Goal: Transaction & Acquisition: Purchase product/service

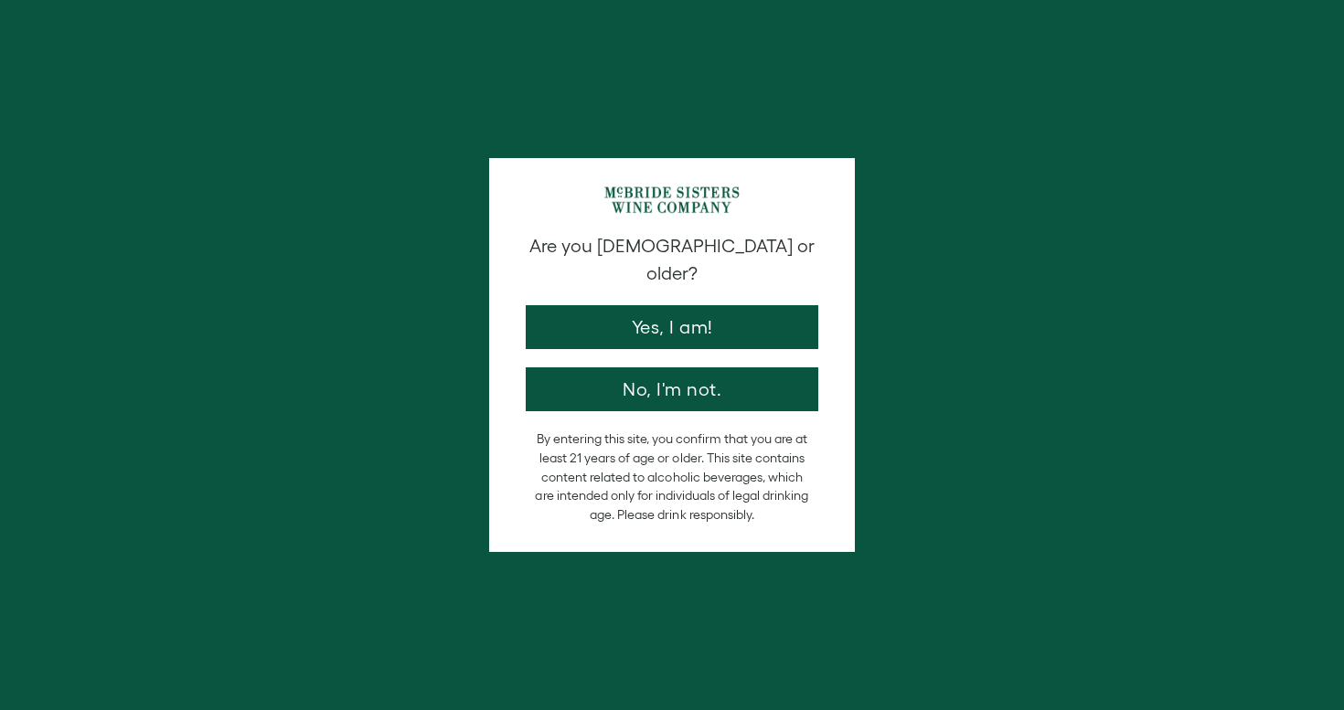
click at [808, 331] on div "Are you 21 years old or older? Yes, I am! No, I'm not." at bounding box center [671, 322] width 311 height 178
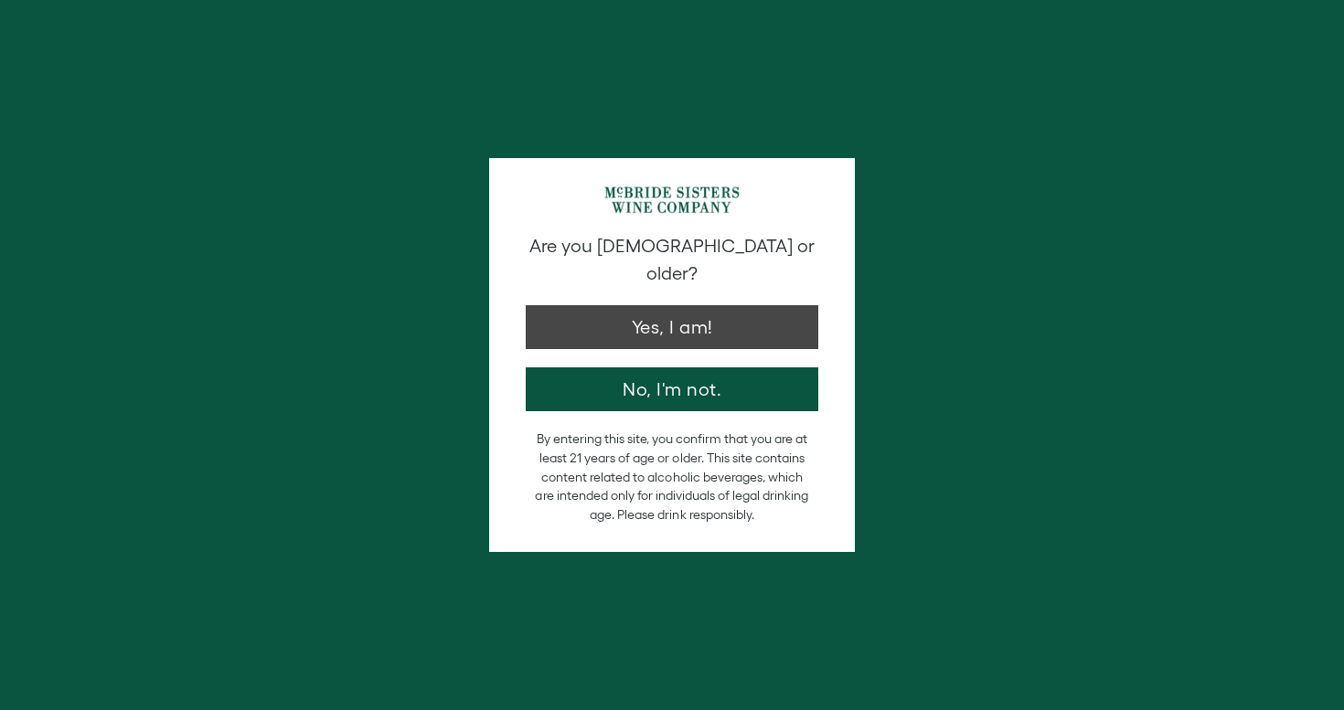
click at [784, 311] on button "Yes, I am!" at bounding box center [672, 327] width 293 height 44
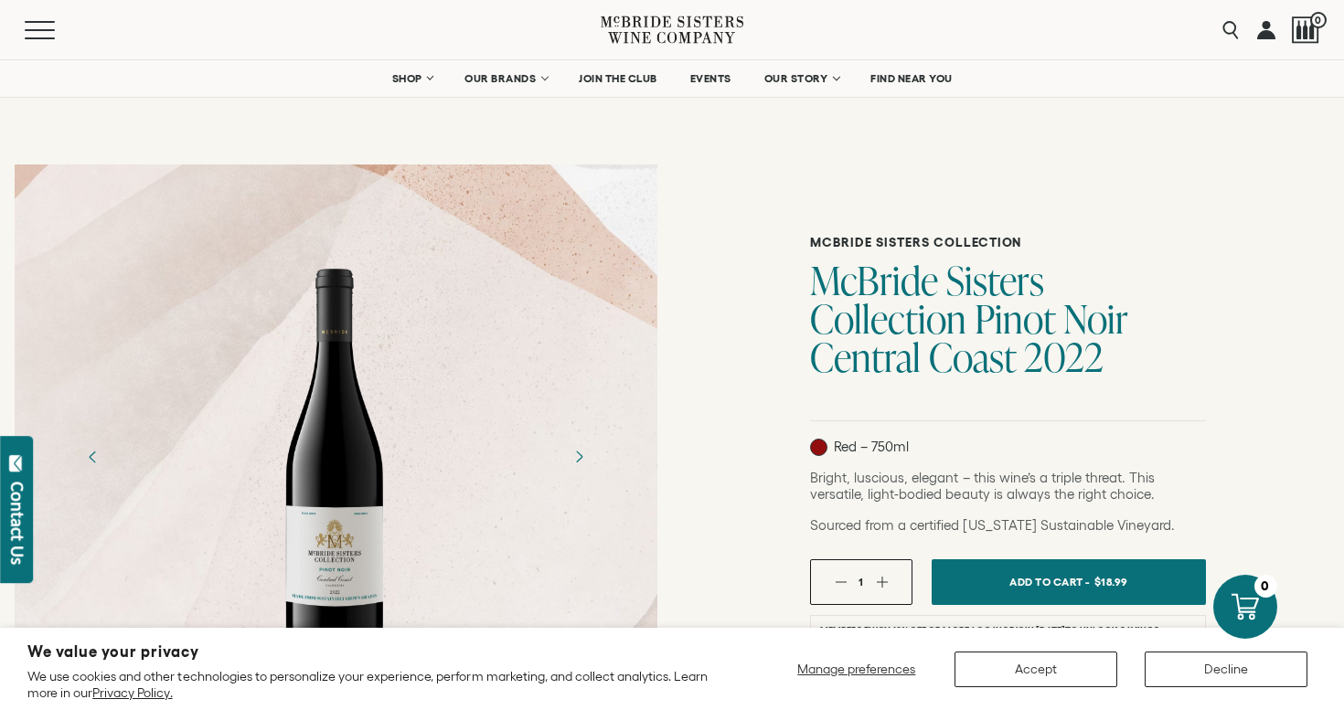
scroll to position [283, 0]
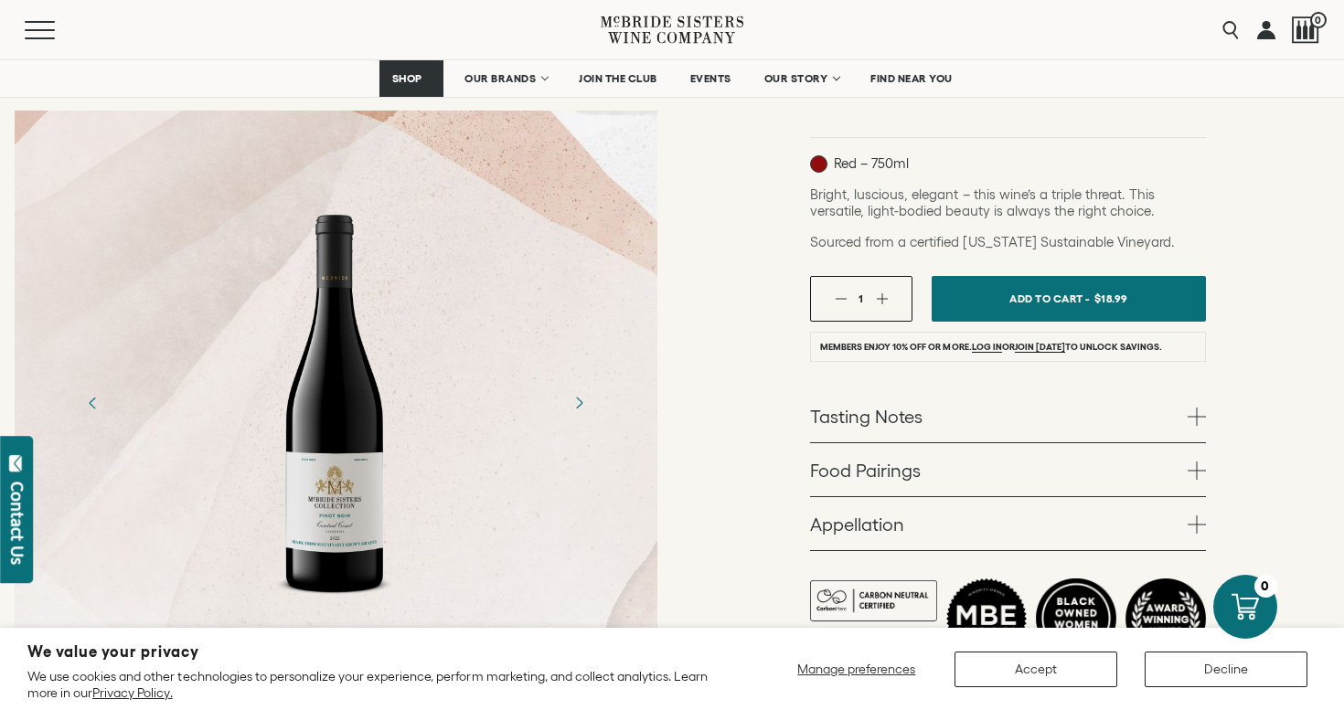
click at [888, 341] on li "Members enjoy 10% off or more. Log in or join today to unlock savings." at bounding box center [1008, 347] width 396 height 30
click at [879, 341] on li "Members enjoy 10% off or more. Log in or join today to unlock savings." at bounding box center [1008, 347] width 396 height 30
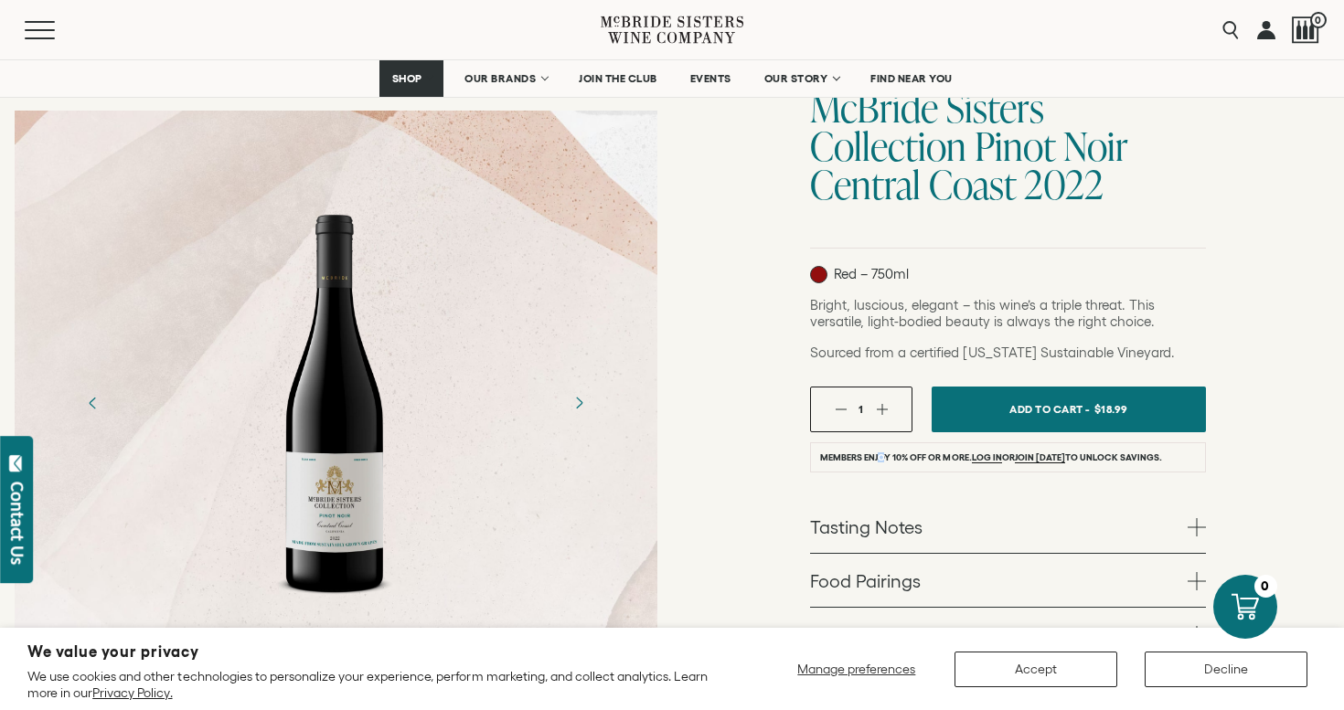
scroll to position [165, 0]
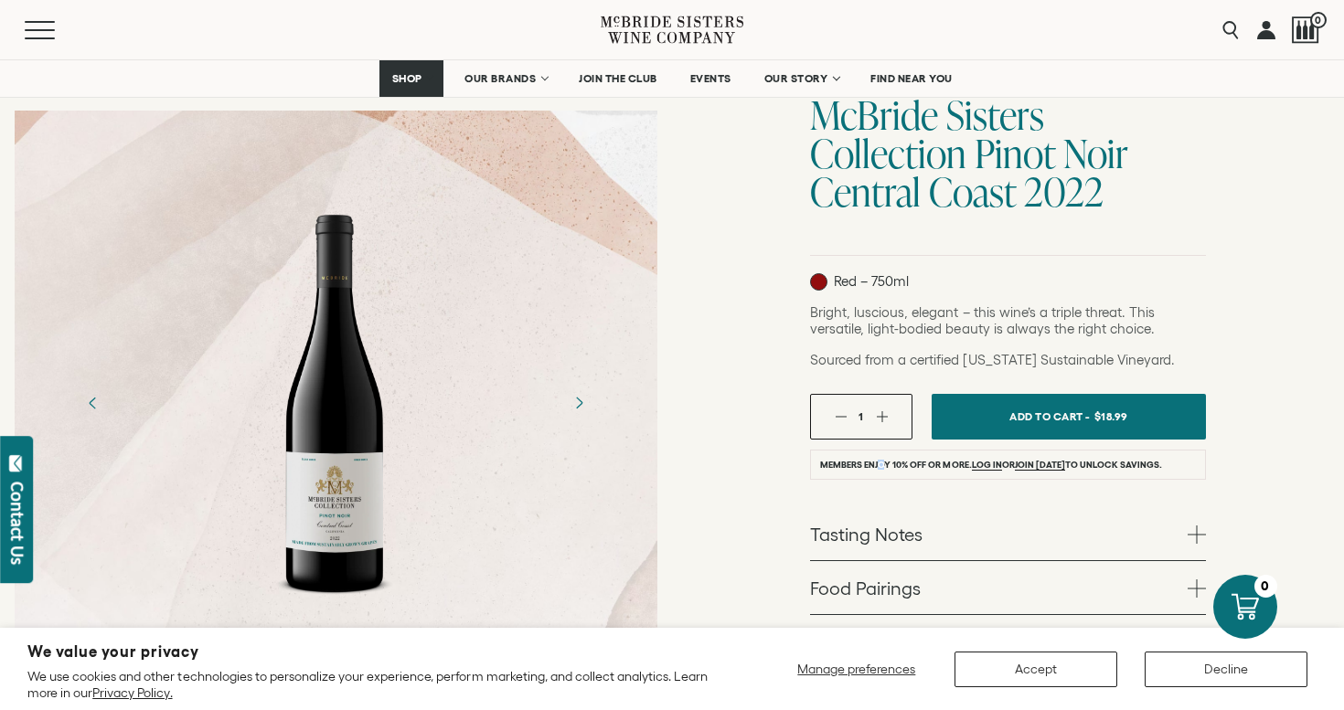
click at [880, 412] on button "button" at bounding box center [882, 416] width 12 height 12
click at [1267, 454] on div "McBride Sisters Collection McBride Sisters Collection Pinot Noir Central Coast …" at bounding box center [1008, 419] width 672 height 870
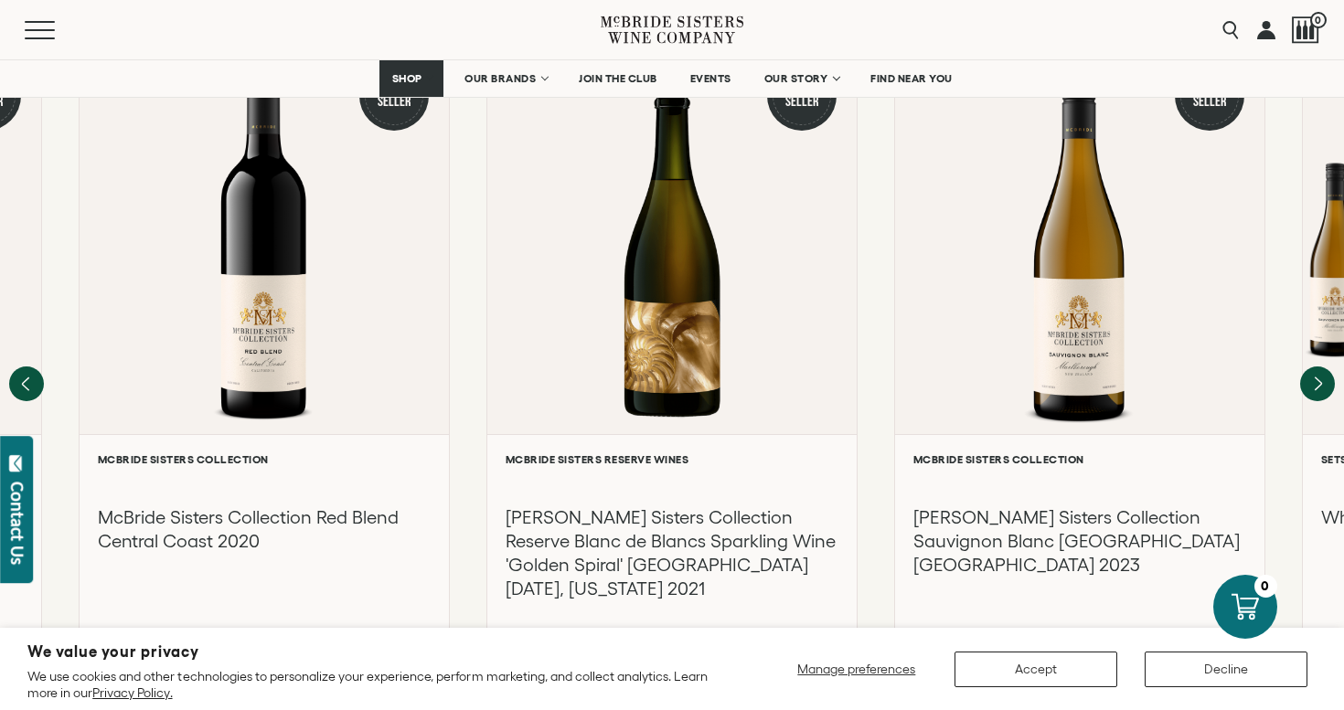
scroll to position [2423, 0]
click at [35, 365] on button "Previous" at bounding box center [26, 384] width 38 height 38
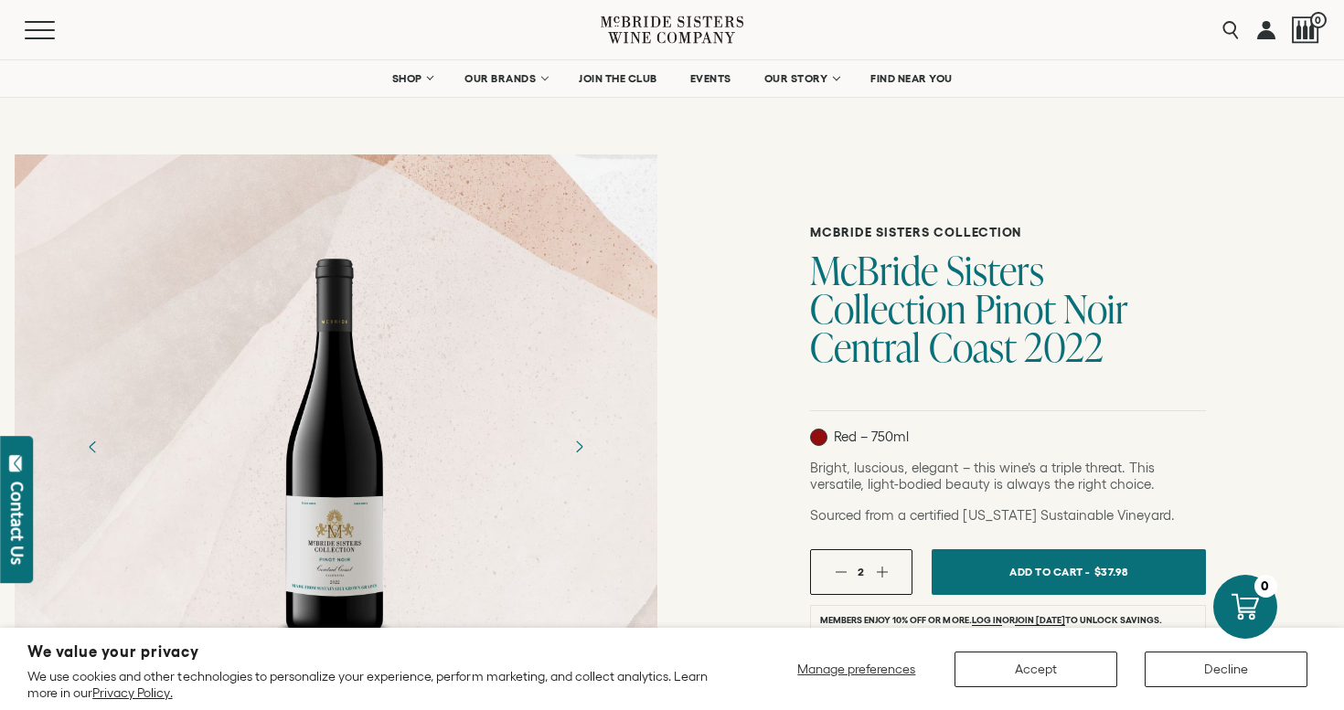
scroll to position [161, 0]
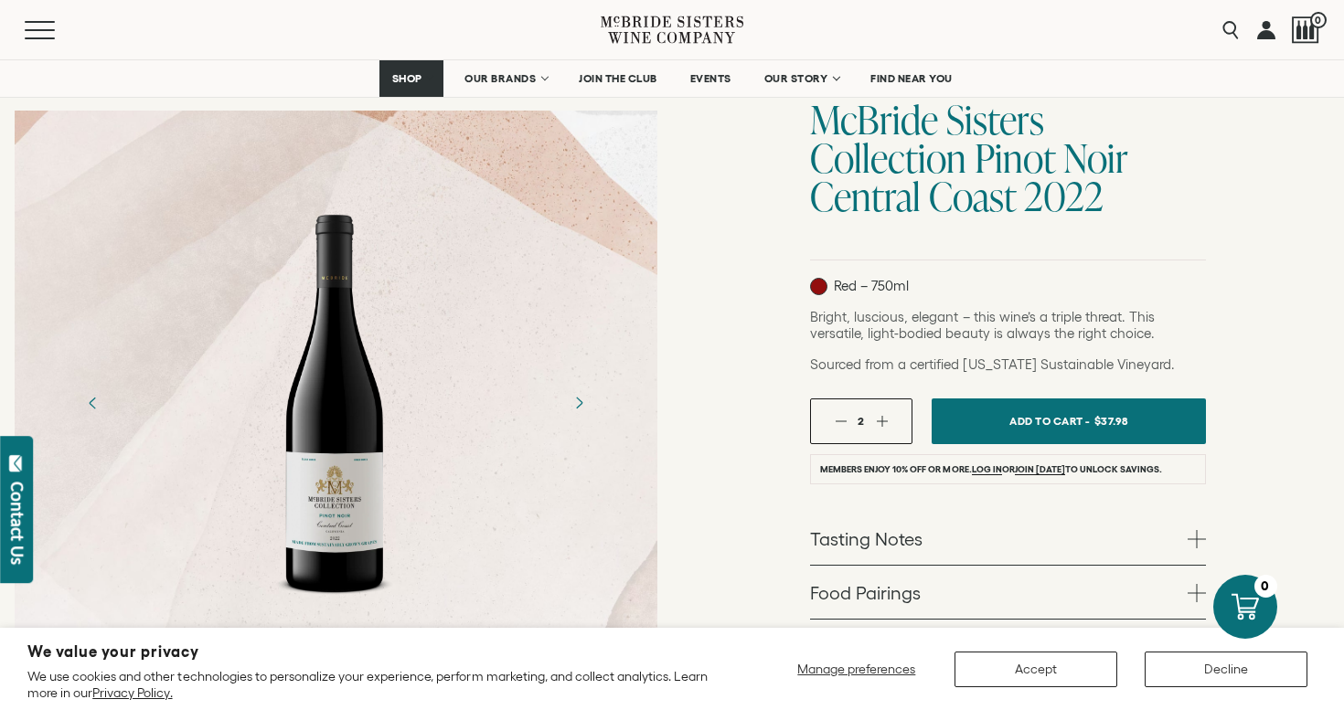
click at [1080, 438] on button "Add To Cart - $37.98" at bounding box center [1068, 422] width 274 height 46
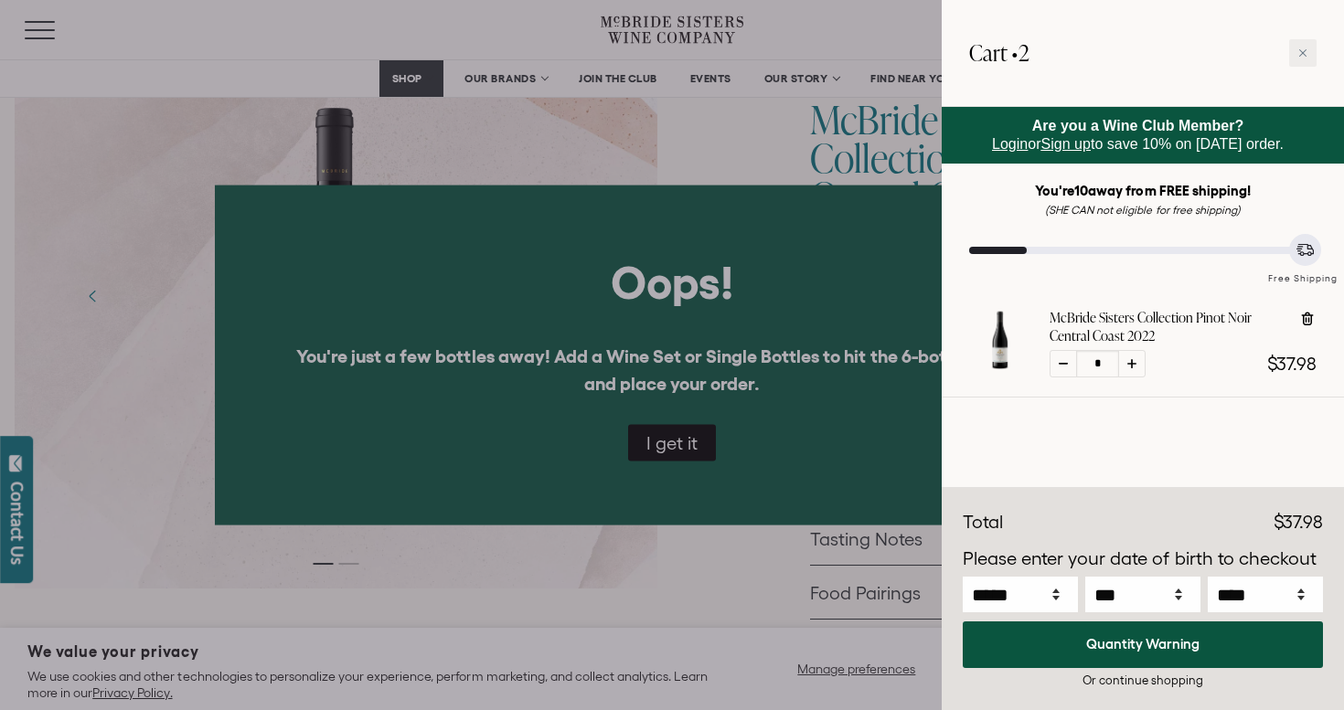
click at [1337, 678] on div "Discounts Subtotal $37.98 Discounts - $0.00 Total $37.98" at bounding box center [1143, 599] width 402 height 222
click at [1337, 684] on div "Discounts Subtotal $37.98 Discounts - $0.00 Total $37.98" at bounding box center [1143, 599] width 402 height 222
click at [1336, 677] on div "Discounts Subtotal $37.98 Discounts - $0.00 Total $37.98" at bounding box center [1143, 599] width 402 height 222
click at [1336, 676] on div "Discounts Subtotal $37.98 Discounts - $0.00 Total $37.98" at bounding box center [1143, 599] width 402 height 222
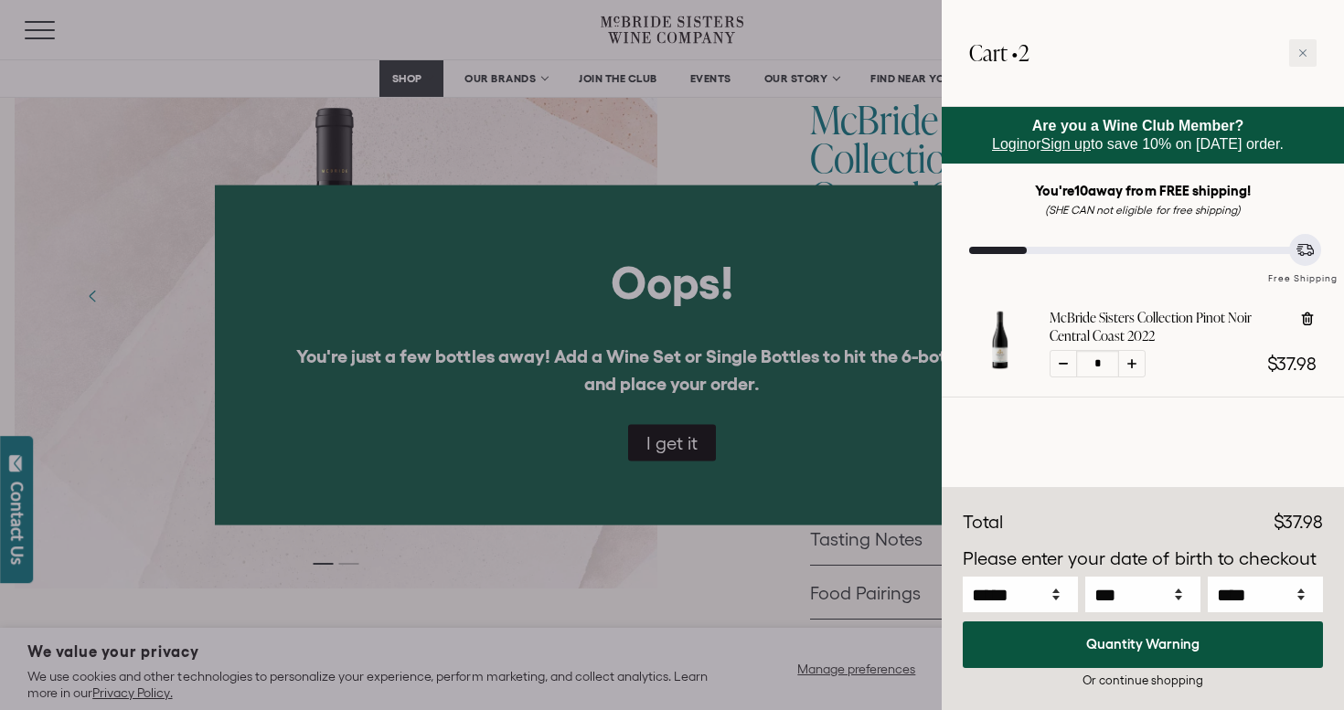
click at [1336, 675] on div "Discounts Subtotal $37.98 Discounts - $0.00 Total $37.98" at bounding box center [1143, 599] width 402 height 222
click at [1340, 675] on div "Discounts Subtotal $37.98 Discounts - $0.00 Total $37.98" at bounding box center [1143, 599] width 402 height 222
drag, startPoint x: 1340, startPoint y: 675, endPoint x: 1340, endPoint y: 690, distance: 15.5
click at [1340, 681] on div "Discounts Subtotal $37.98 Discounts - $0.00 Total $37.98" at bounding box center [1143, 599] width 402 height 222
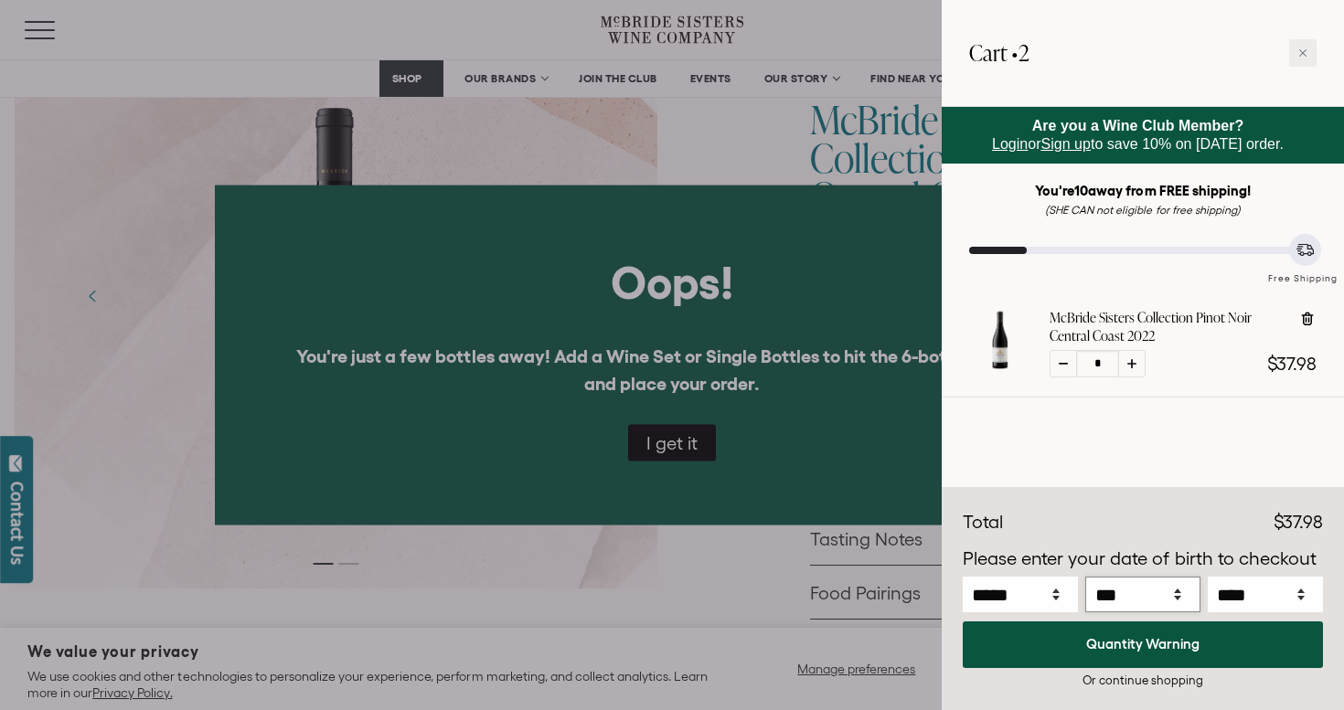
select select "*"
drag, startPoint x: 1045, startPoint y: 607, endPoint x: 1127, endPoint y: 590, distance: 83.9
click at [1127, 590] on select "*** * * * * * * * * * ** ** ** ** ** ** ** ** ** ** ** ** ** ** ** ** ** ** ** …" at bounding box center [1142, 595] width 115 height 36
select select "*"
click at [1119, 570] on p "Please enter your date of birth to checkout" at bounding box center [1143, 559] width 360 height 27
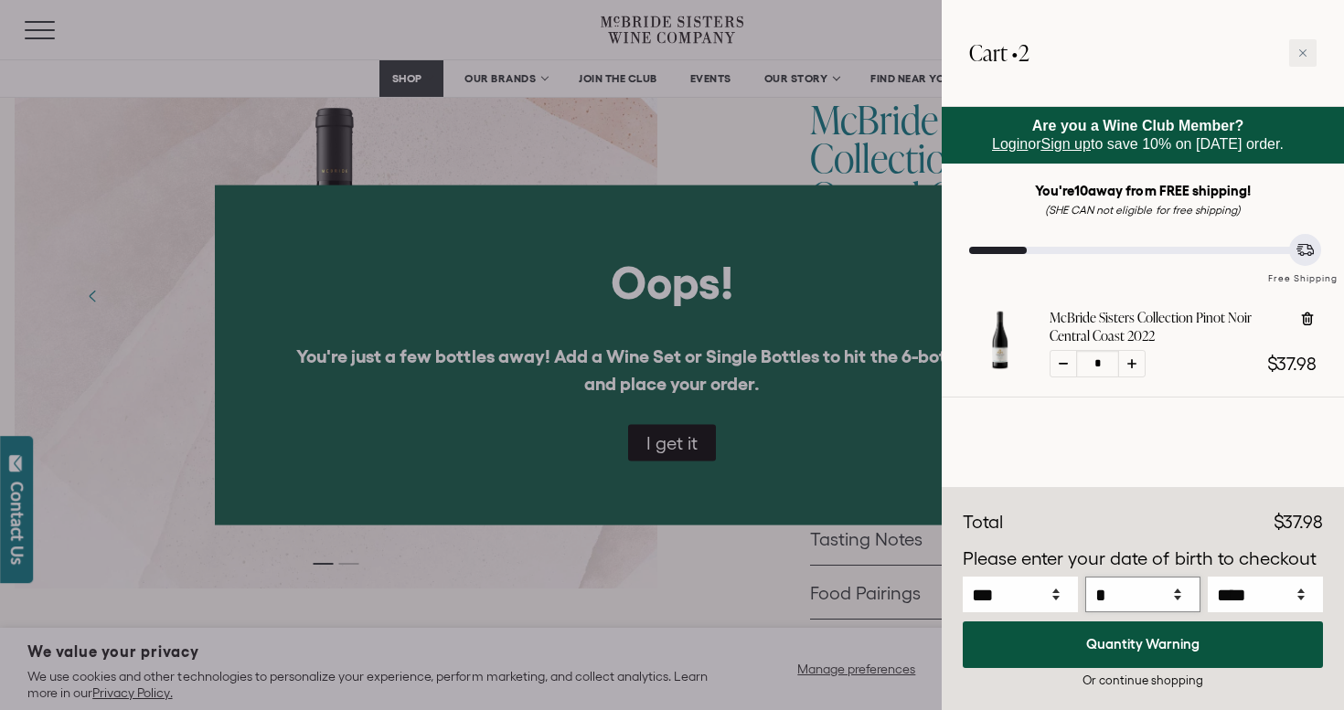
select select "*"
click at [1250, 563] on p "Please enter your date of birth to checkout" at bounding box center [1143, 559] width 360 height 27
click at [1250, 577] on div "Please enter your date of birth to checkout ***** *** *** *** *** *** *** *** *…" at bounding box center [1143, 579] width 360 height 77
select select "****"
click at [1283, 538] on div "Discounts Subtotal $37.98 Discounts - $0.00 Total $37.98" at bounding box center [1143, 599] width 402 height 222
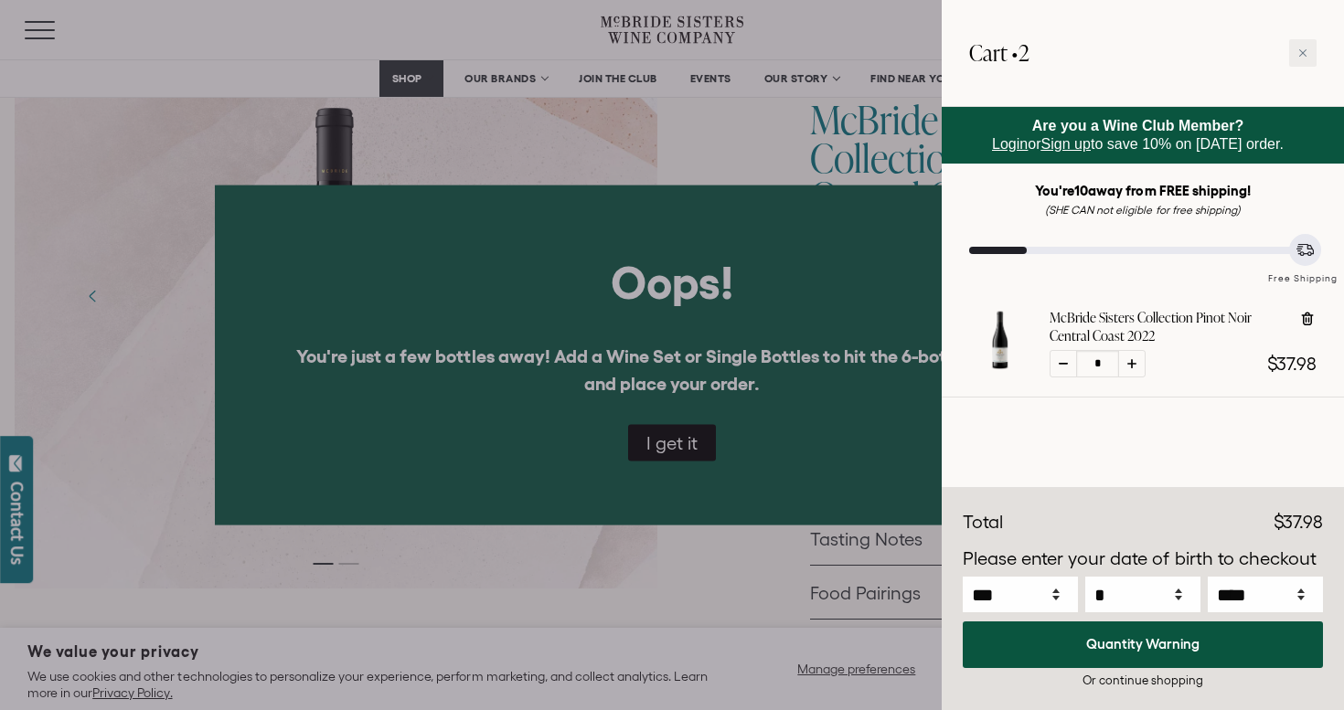
click at [1271, 551] on p "Please enter your date of birth to checkout" at bounding box center [1143, 559] width 360 height 27
click at [1185, 682] on div "Or continue shopping" at bounding box center [1143, 680] width 360 height 17
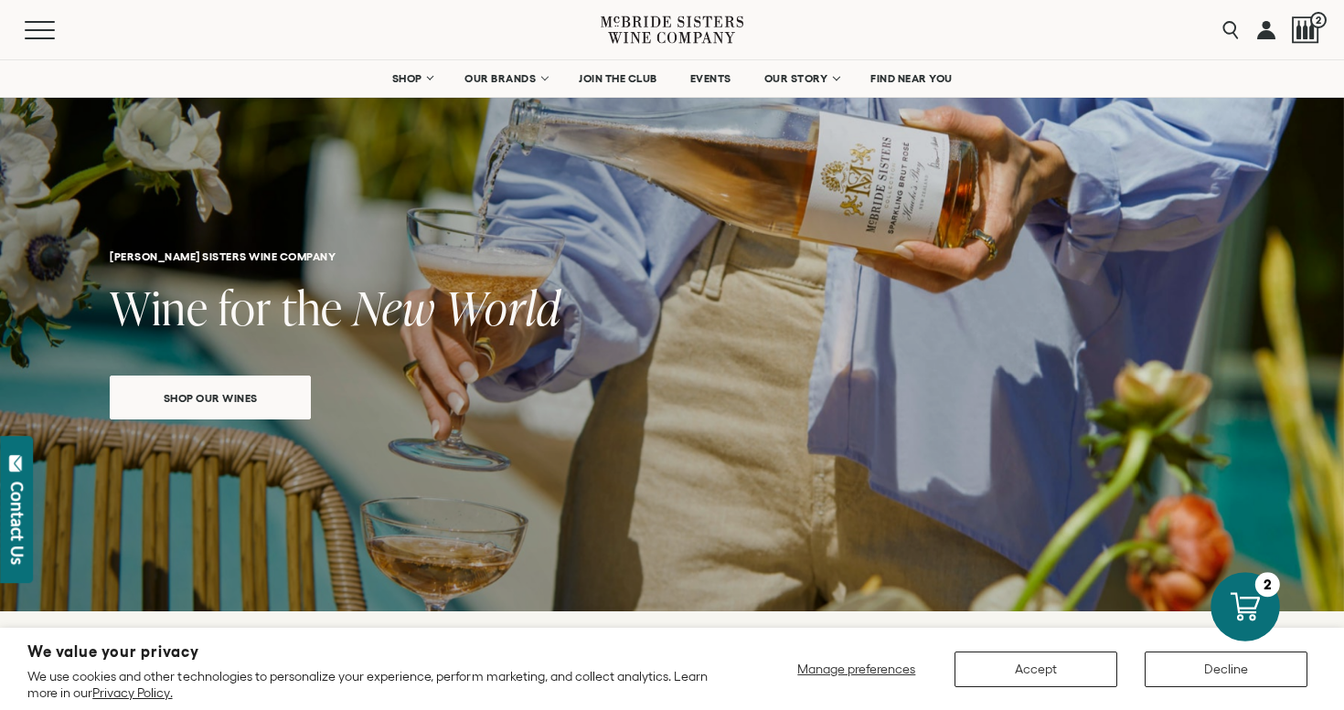
click at [1261, 593] on div "2" at bounding box center [1266, 585] width 25 height 25
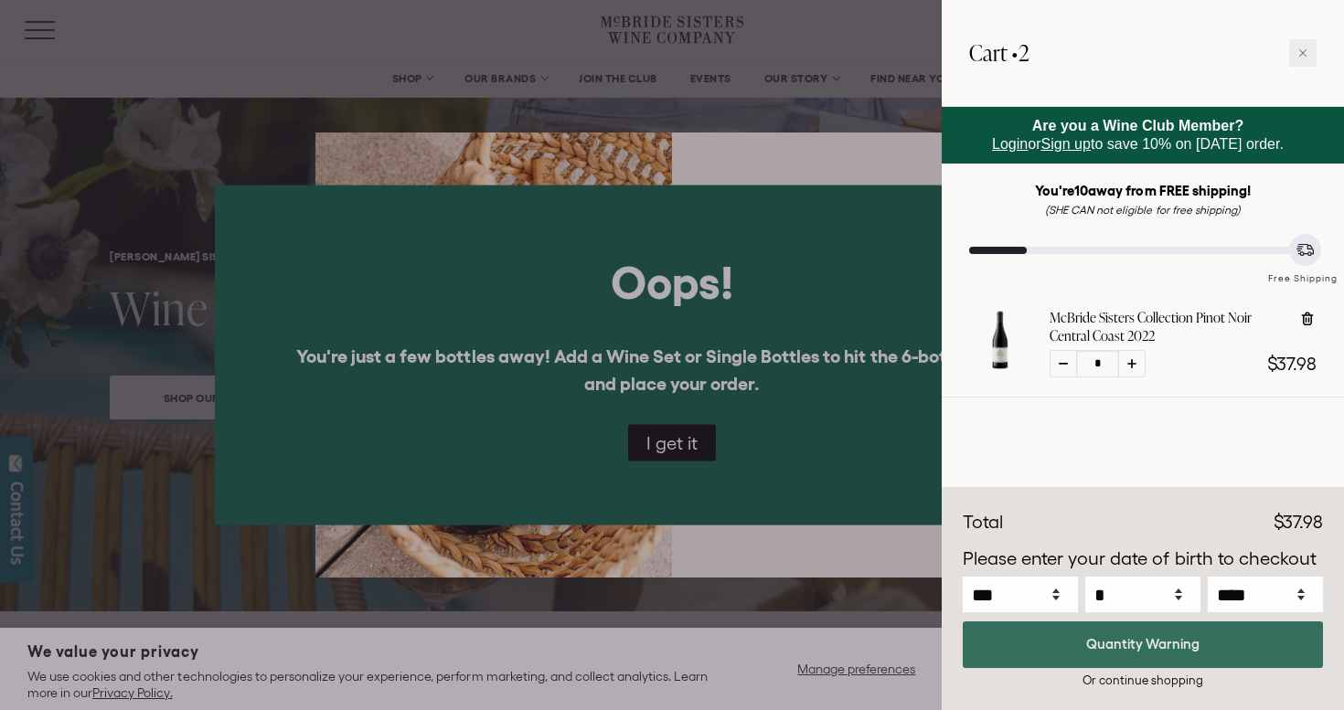
select select "****"
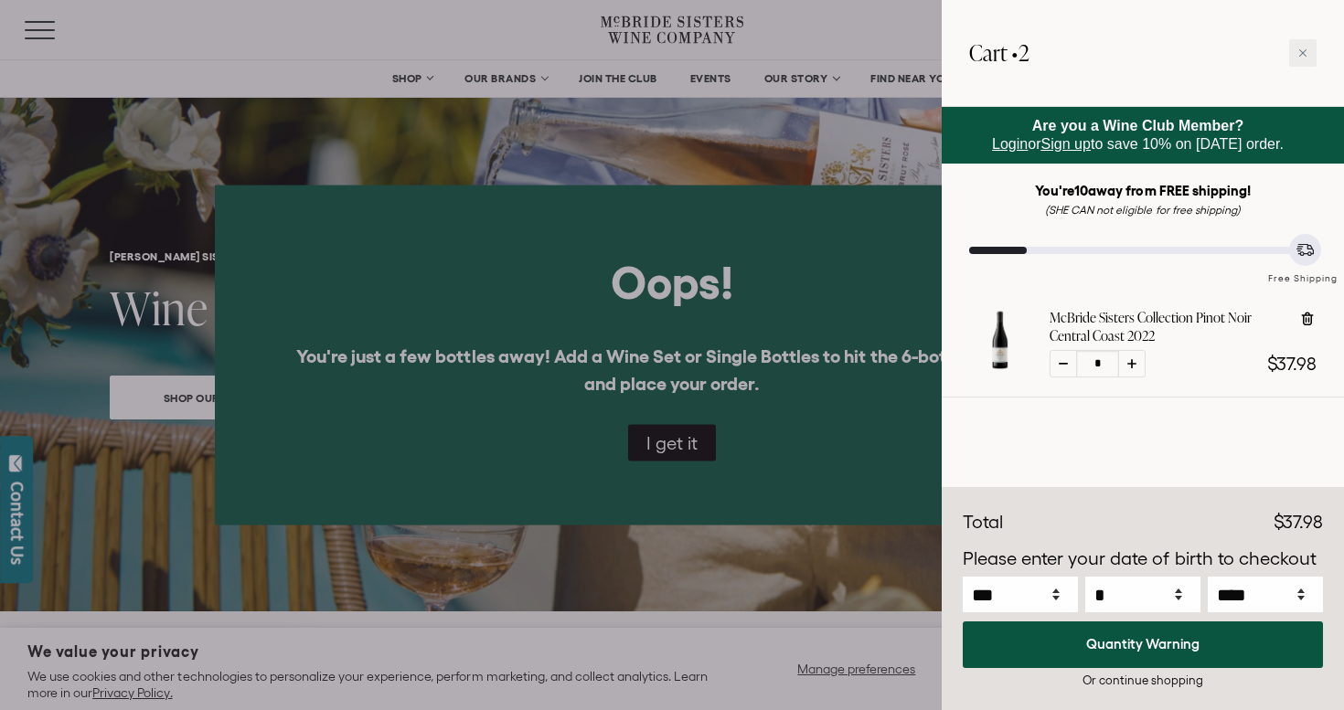
click at [1061, 367] on div at bounding box center [1062, 363] width 27 height 27
type input "*"
select select "****"
click at [1132, 362] on icon at bounding box center [1131, 363] width 9 height 9
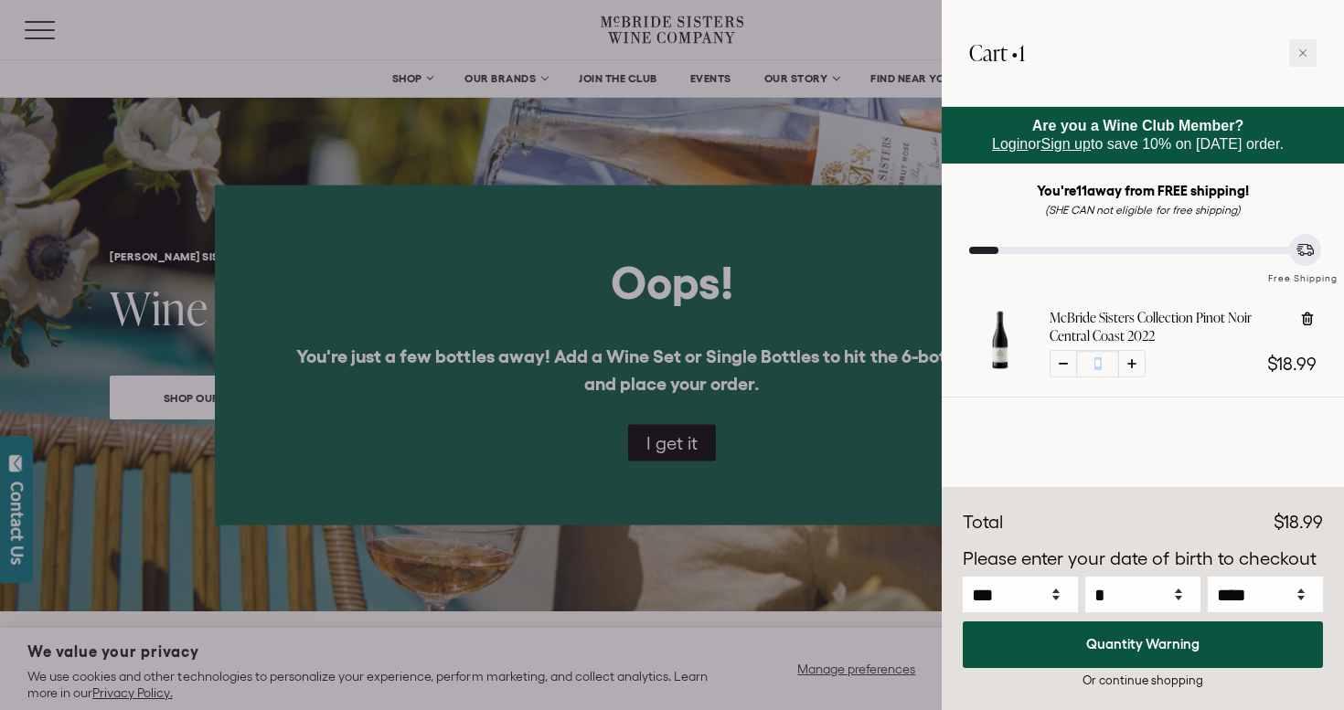
type input "*"
select select "****"
click at [1132, 362] on icon at bounding box center [1131, 363] width 9 height 9
type input "*"
select select "****"
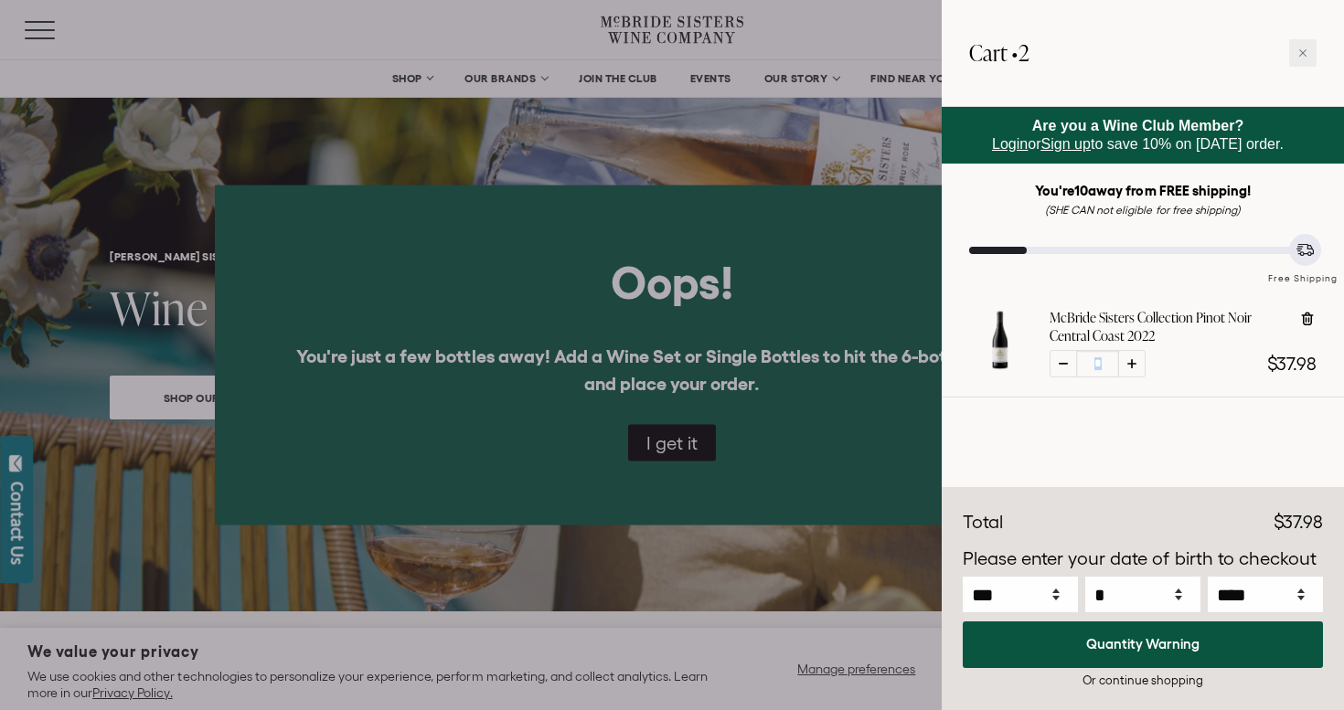
click at [1132, 362] on icon at bounding box center [1131, 363] width 9 height 9
type input "*"
select select "****"
click at [1132, 362] on icon at bounding box center [1131, 363] width 9 height 9
type input "*"
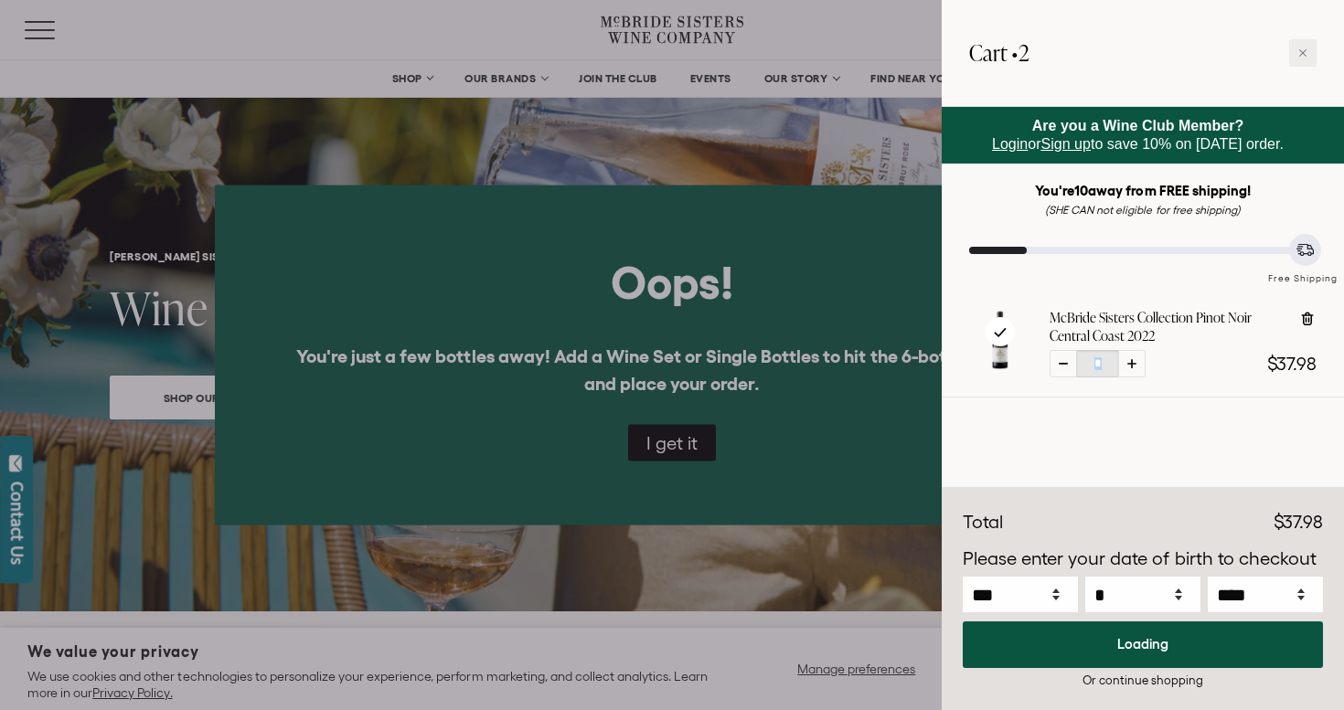
click at [1132, 362] on icon at bounding box center [1131, 363] width 9 height 9
select select "****"
click at [1132, 362] on icon at bounding box center [1131, 363] width 9 height 9
type input "*"
select select "****"
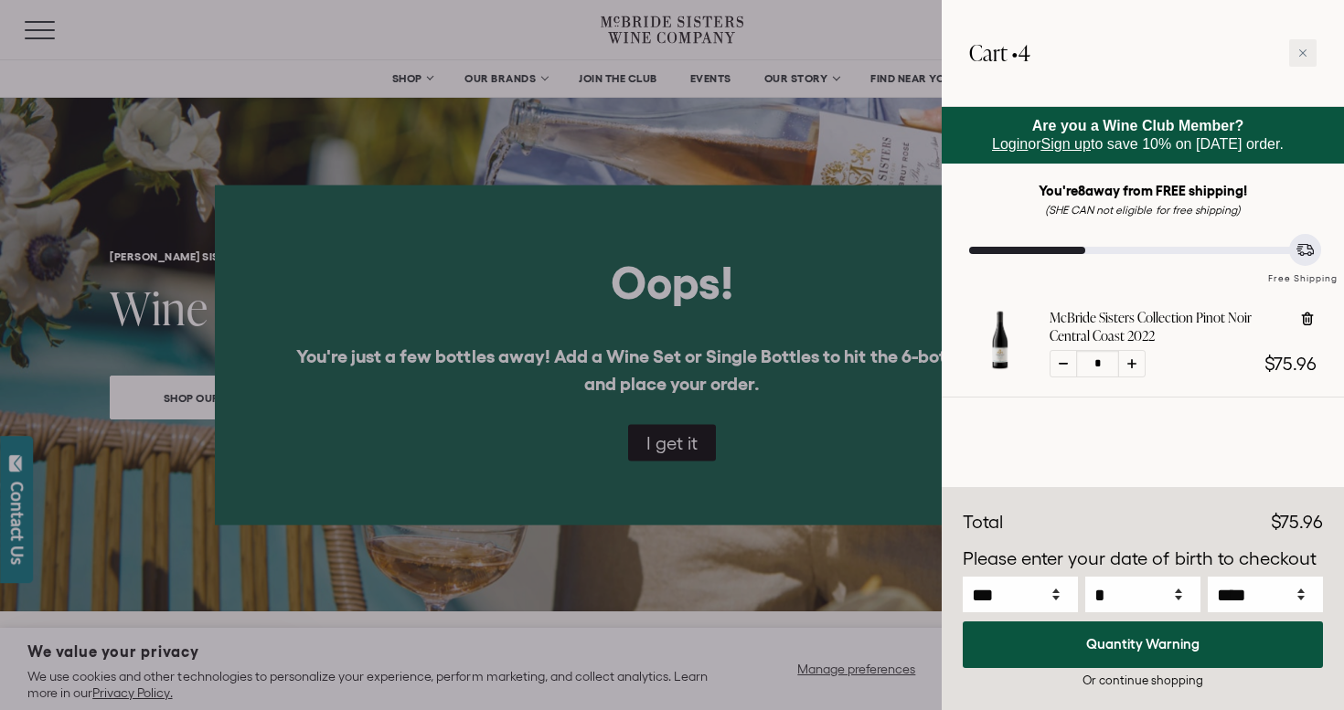
click at [1132, 362] on icon at bounding box center [1131, 363] width 9 height 9
type input "*"
click at [1132, 362] on icon at bounding box center [1131, 363] width 9 height 9
select select "****"
click at [1096, 359] on input "*" at bounding box center [1097, 363] width 41 height 27
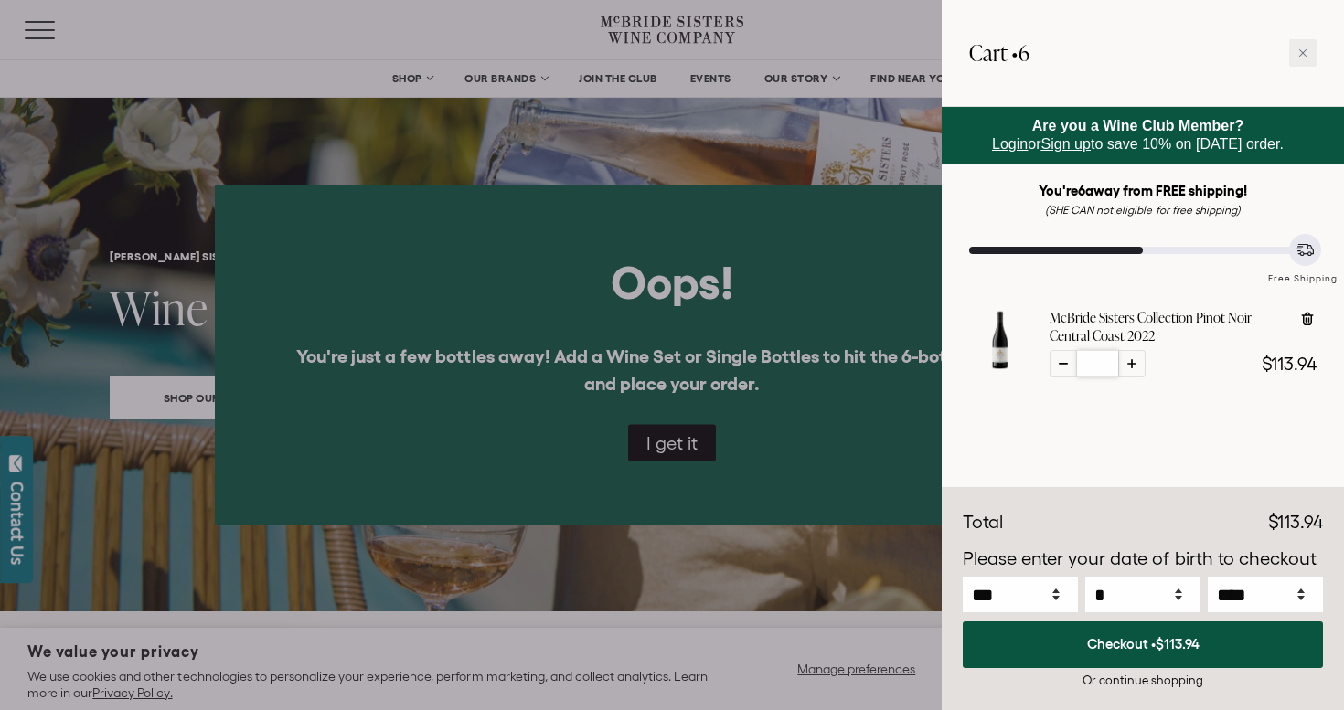
click at [1100, 357] on input "text" at bounding box center [1097, 363] width 41 height 27
type input "*"
click at [1149, 379] on div "[PERSON_NAME] Sisters Collection Pinot Noir Central Coast 2022 *" at bounding box center [1143, 345] width 402 height 108
select select "****"
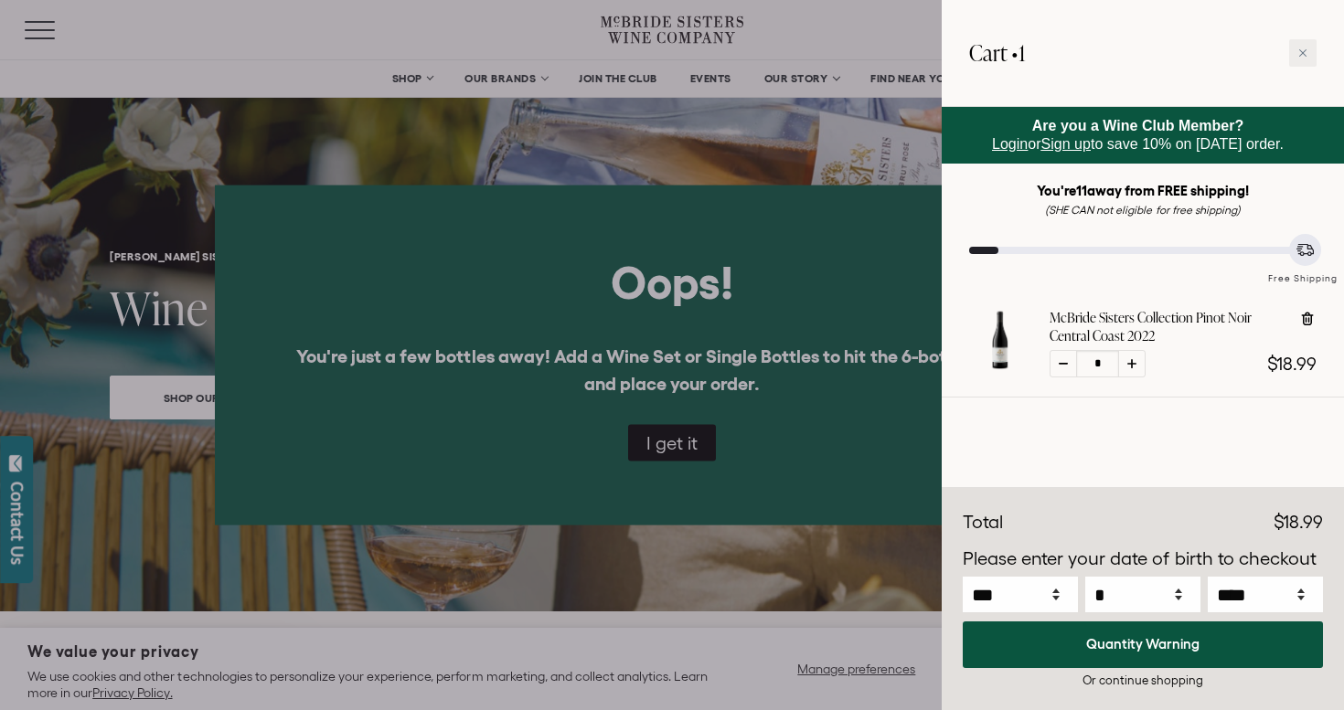
click at [1153, 426] on div at bounding box center [1143, 425] width 402 height 55
